Goal: Transaction & Acquisition: Purchase product/service

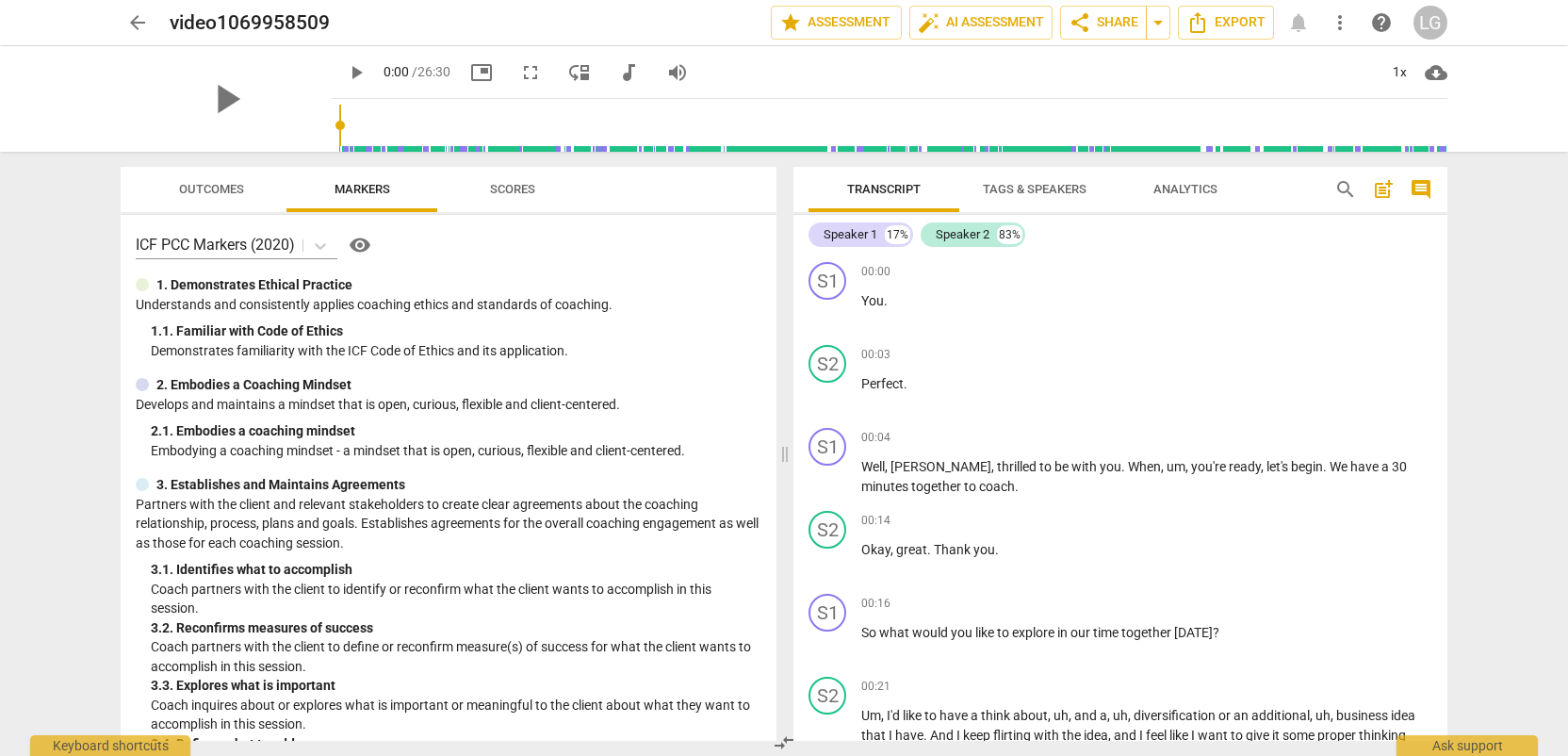
scroll to position [4780, 0]
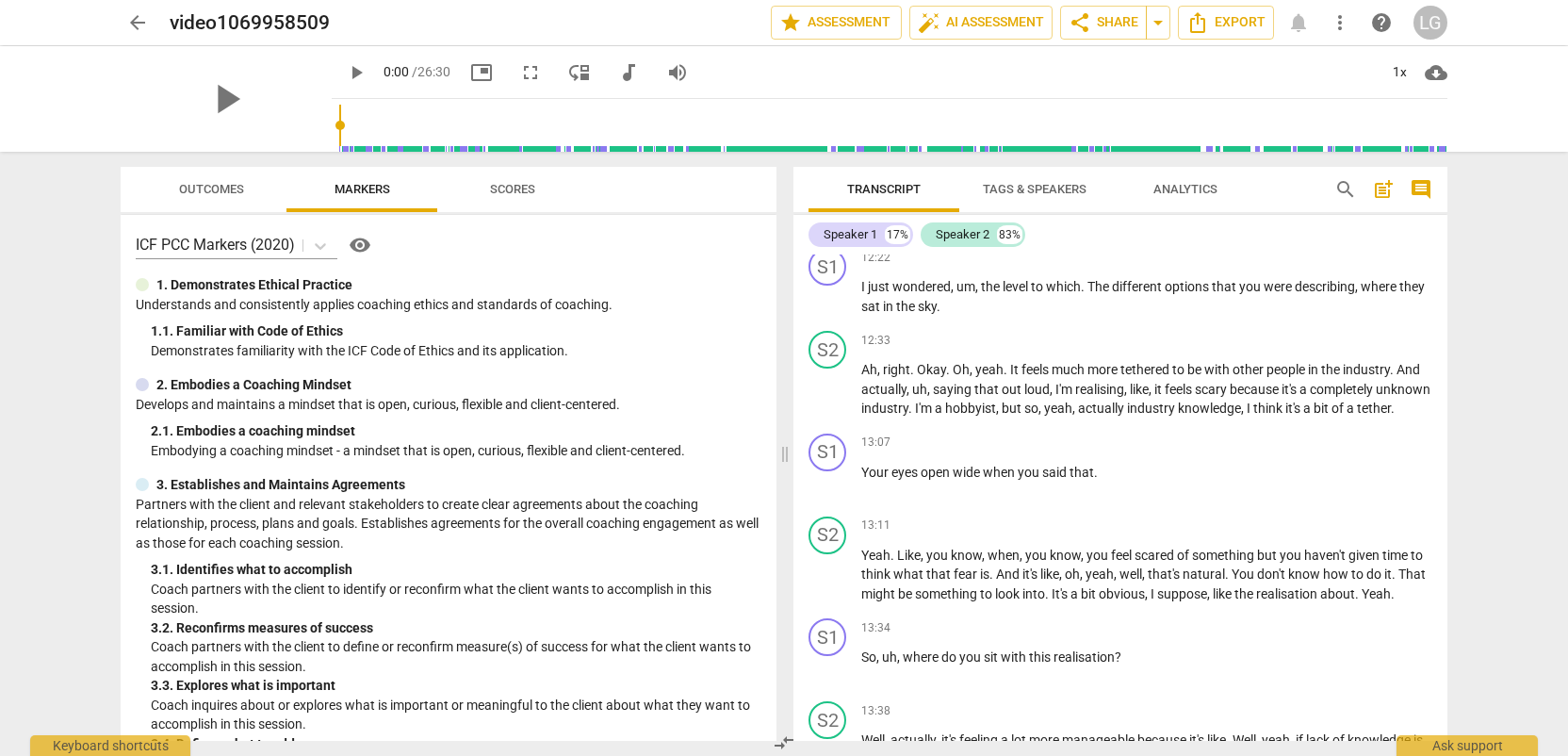
click at [139, 23] on span "arrow_back" at bounding box center [137, 23] width 23 height 23
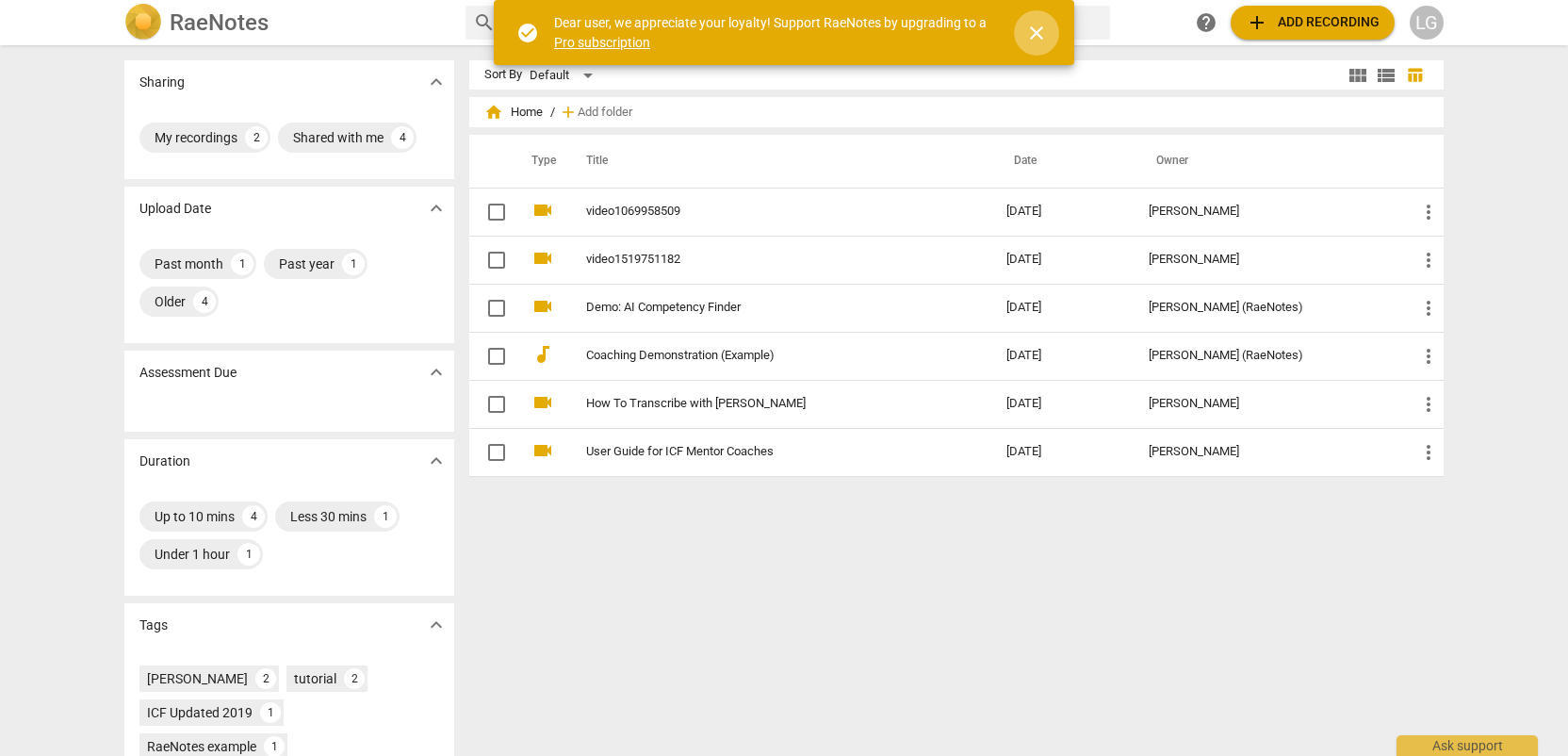
click at [1039, 41] on span "close" at bounding box center [1036, 33] width 23 height 23
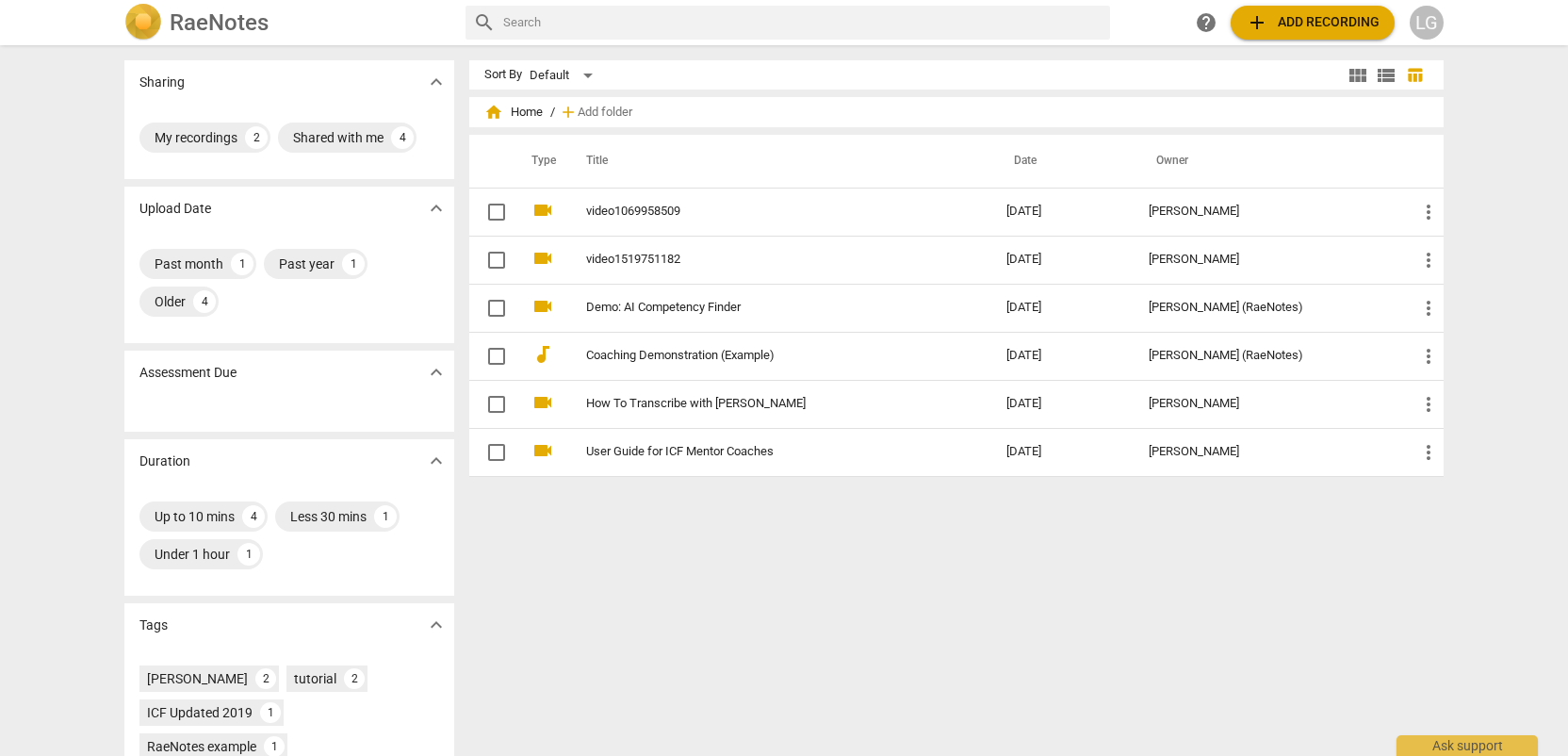
click at [1321, 31] on span "add Add recording" at bounding box center [1312, 23] width 134 height 23
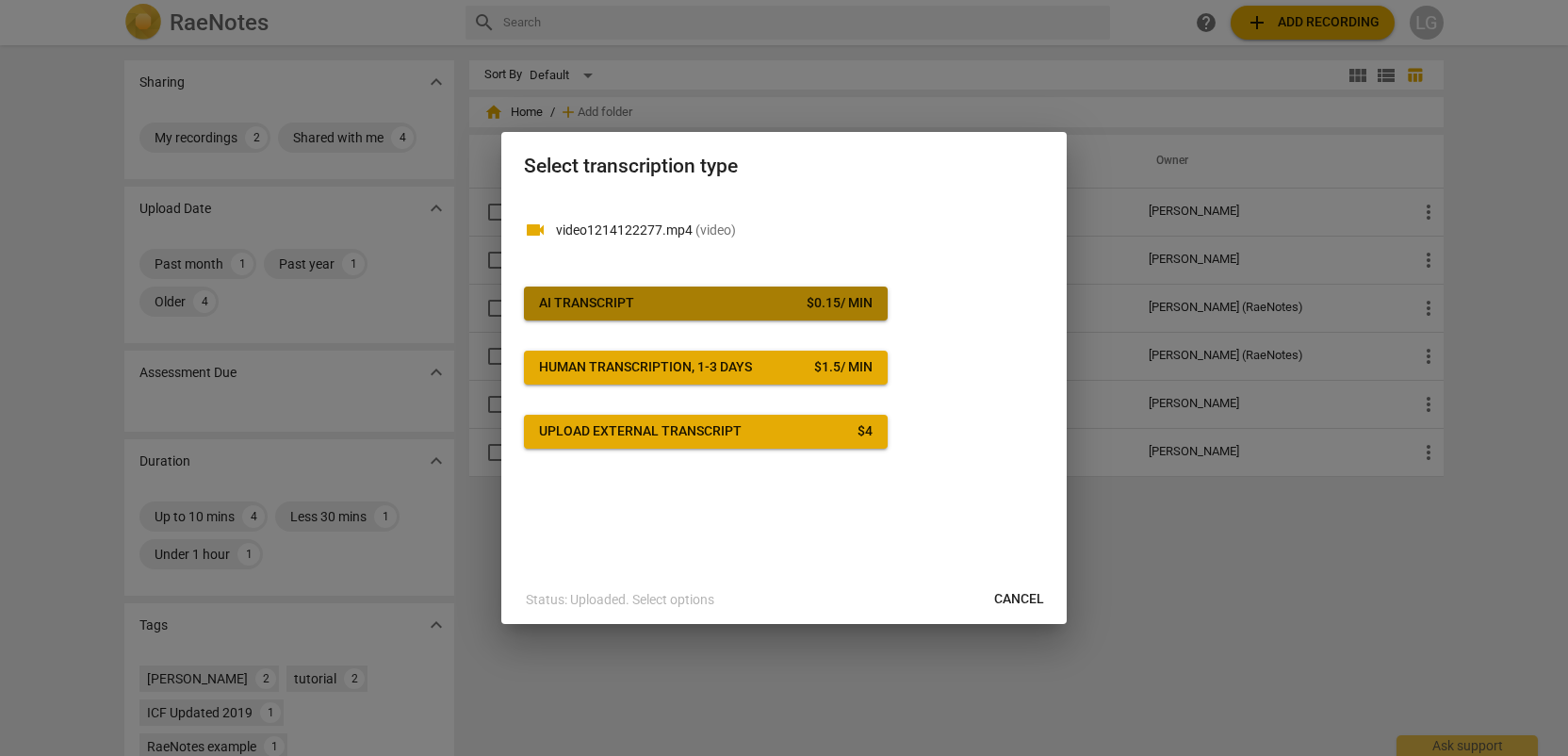
click at [622, 304] on div "AI Transcript" at bounding box center [586, 304] width 95 height 19
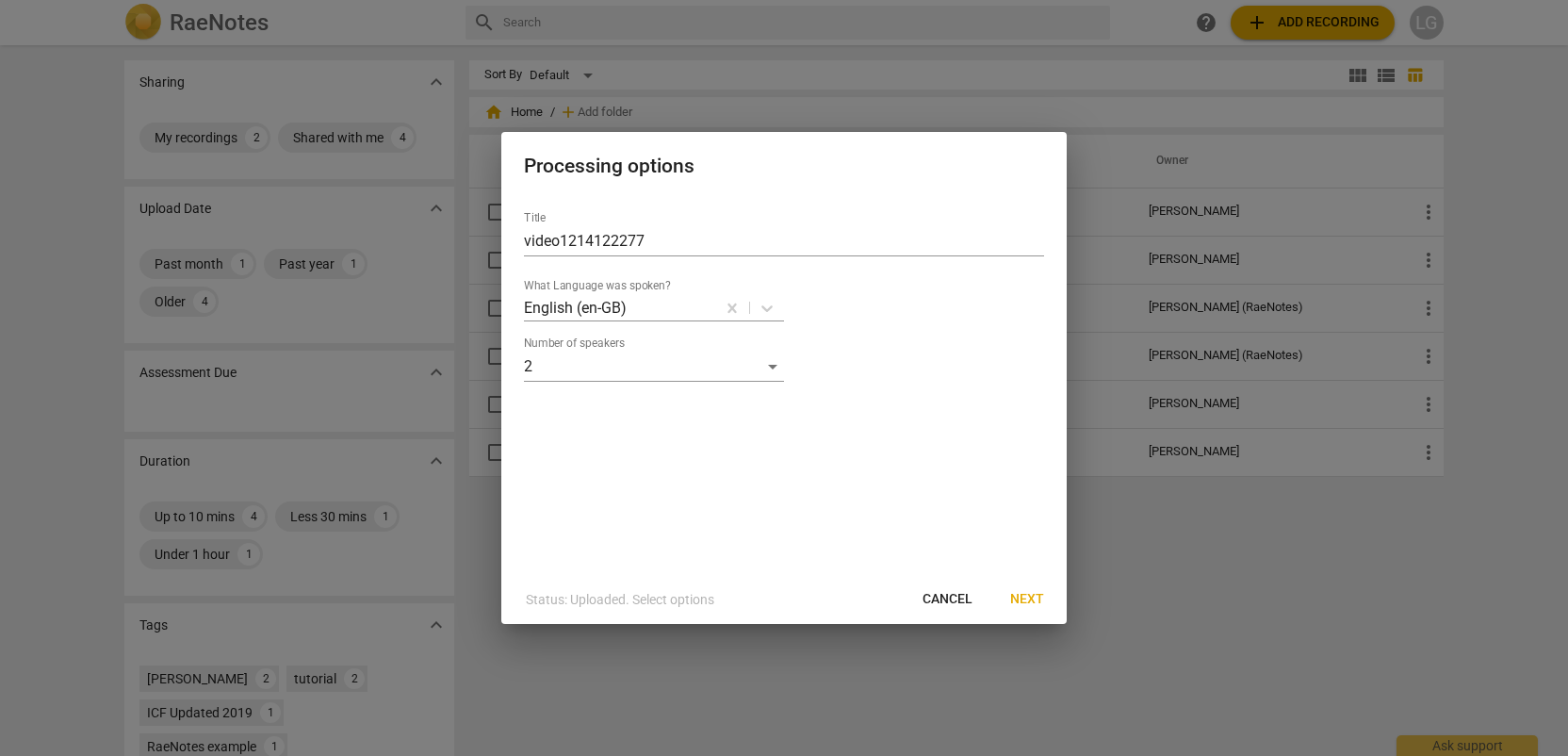
click at [1023, 596] on span "Next" at bounding box center [1027, 599] width 34 height 19
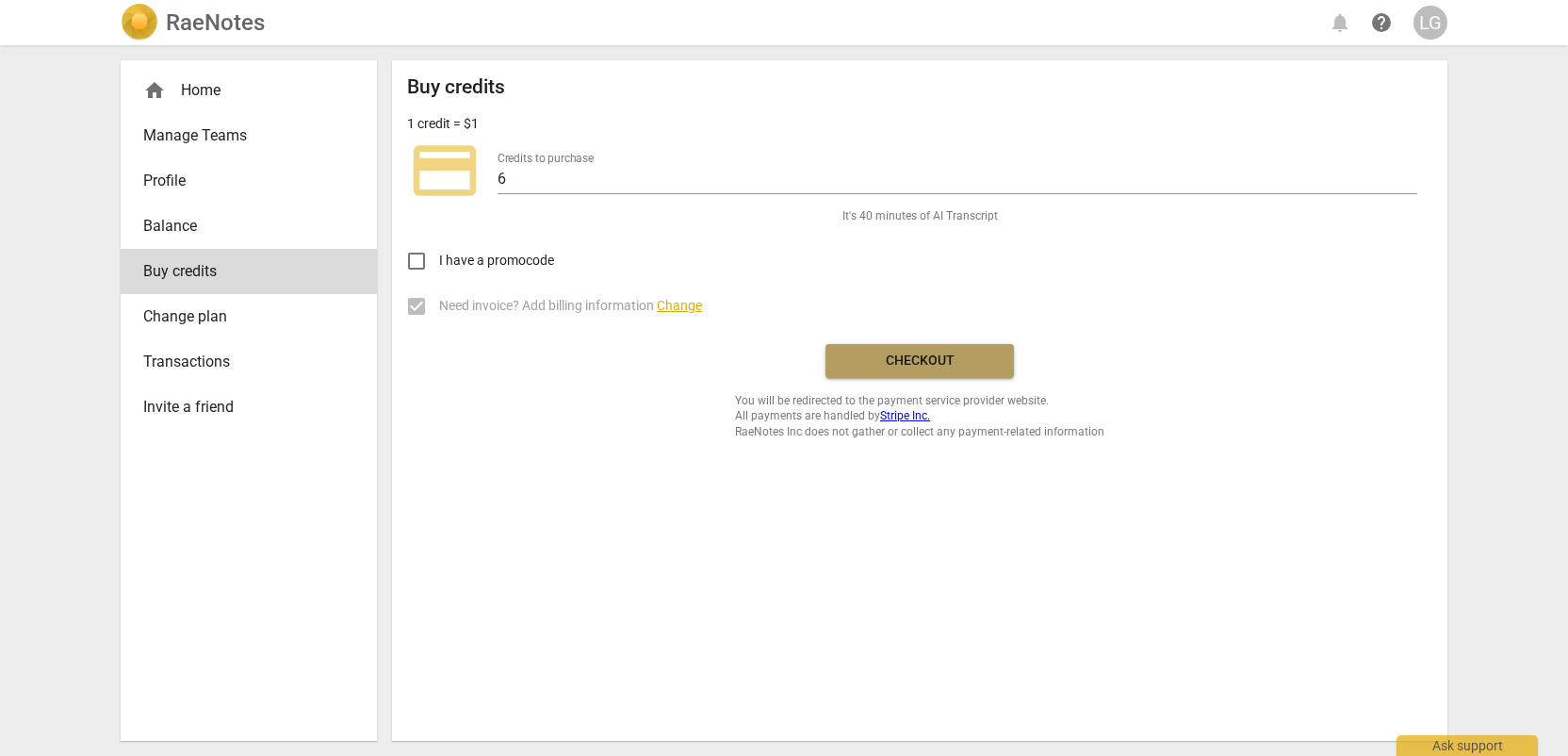
click at [913, 367] on span "Checkout" at bounding box center [919, 361] width 158 height 19
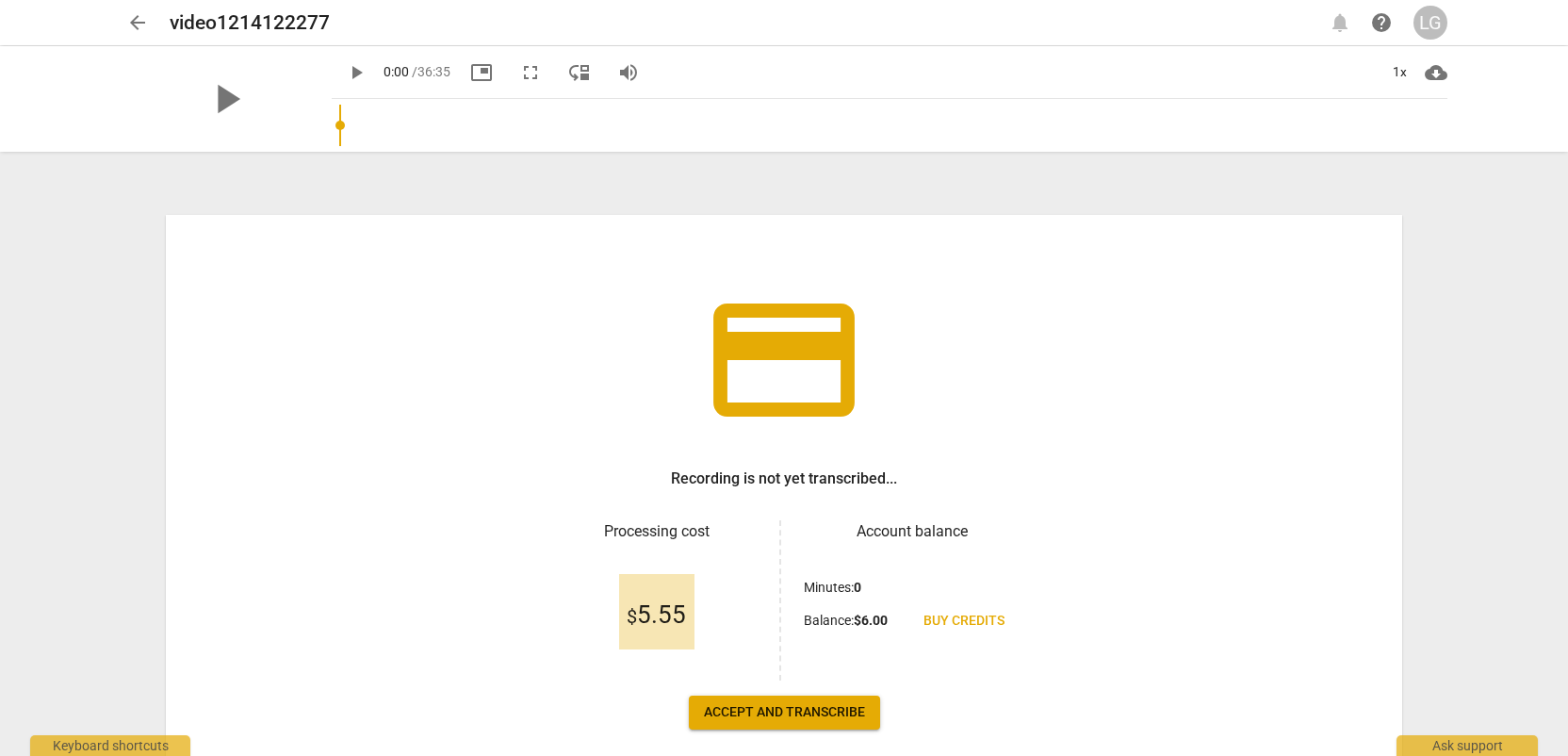
scroll to position [94, 0]
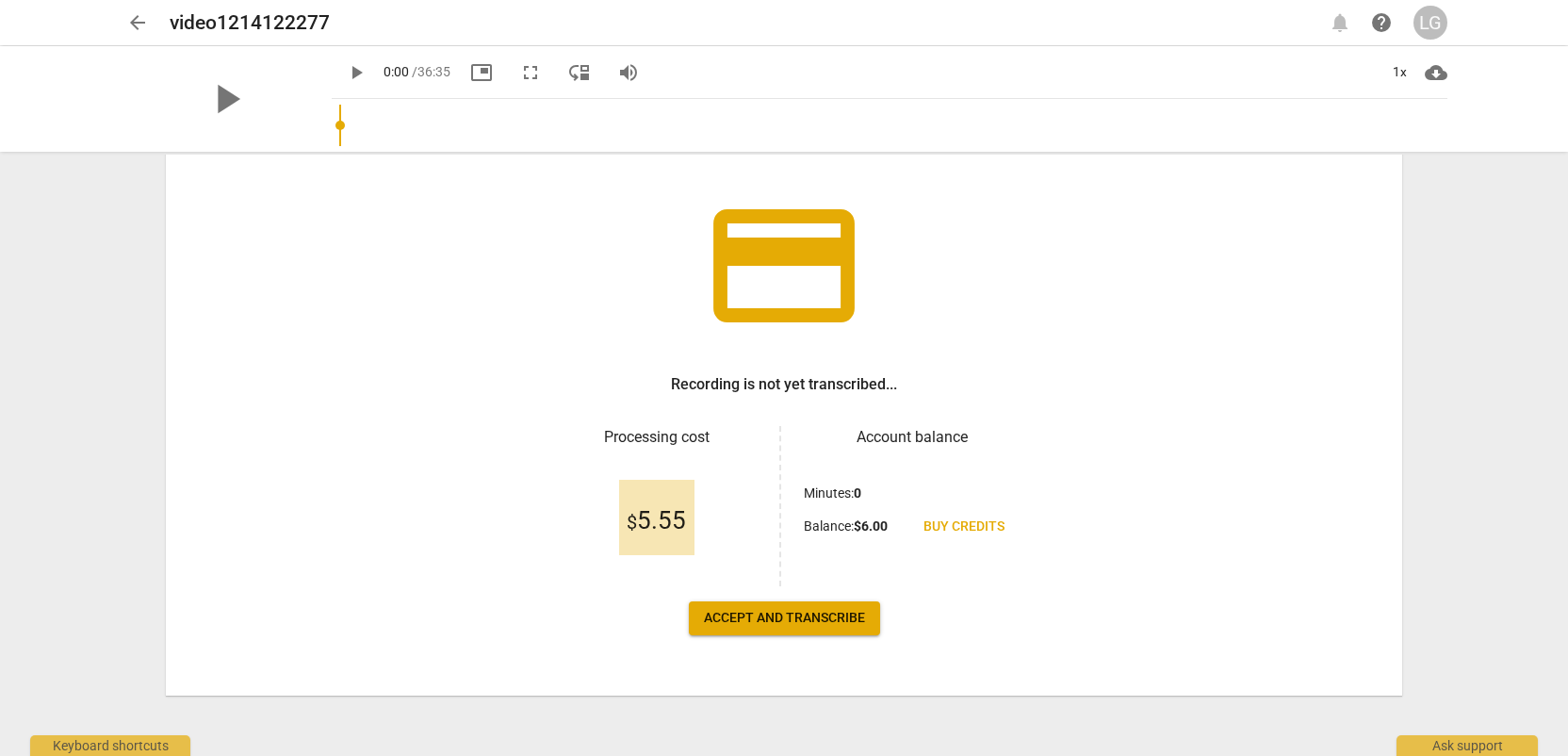
click at [767, 628] on button "Accept and transcribe" at bounding box center [784, 618] width 191 height 34
